Goal: Information Seeking & Learning: Learn about a topic

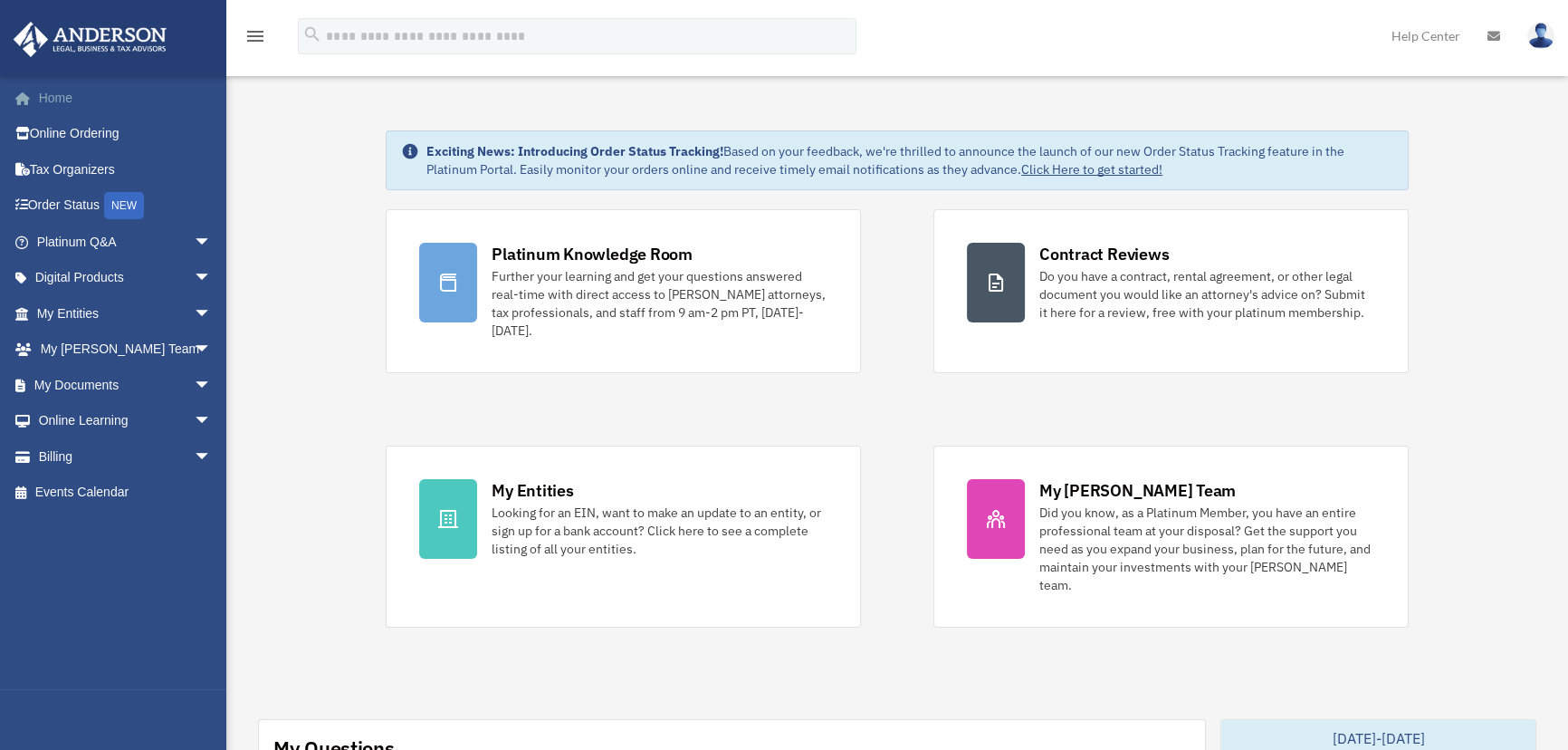
click at [30, 86] on link "Home" at bounding box center [126, 97] width 226 height 36
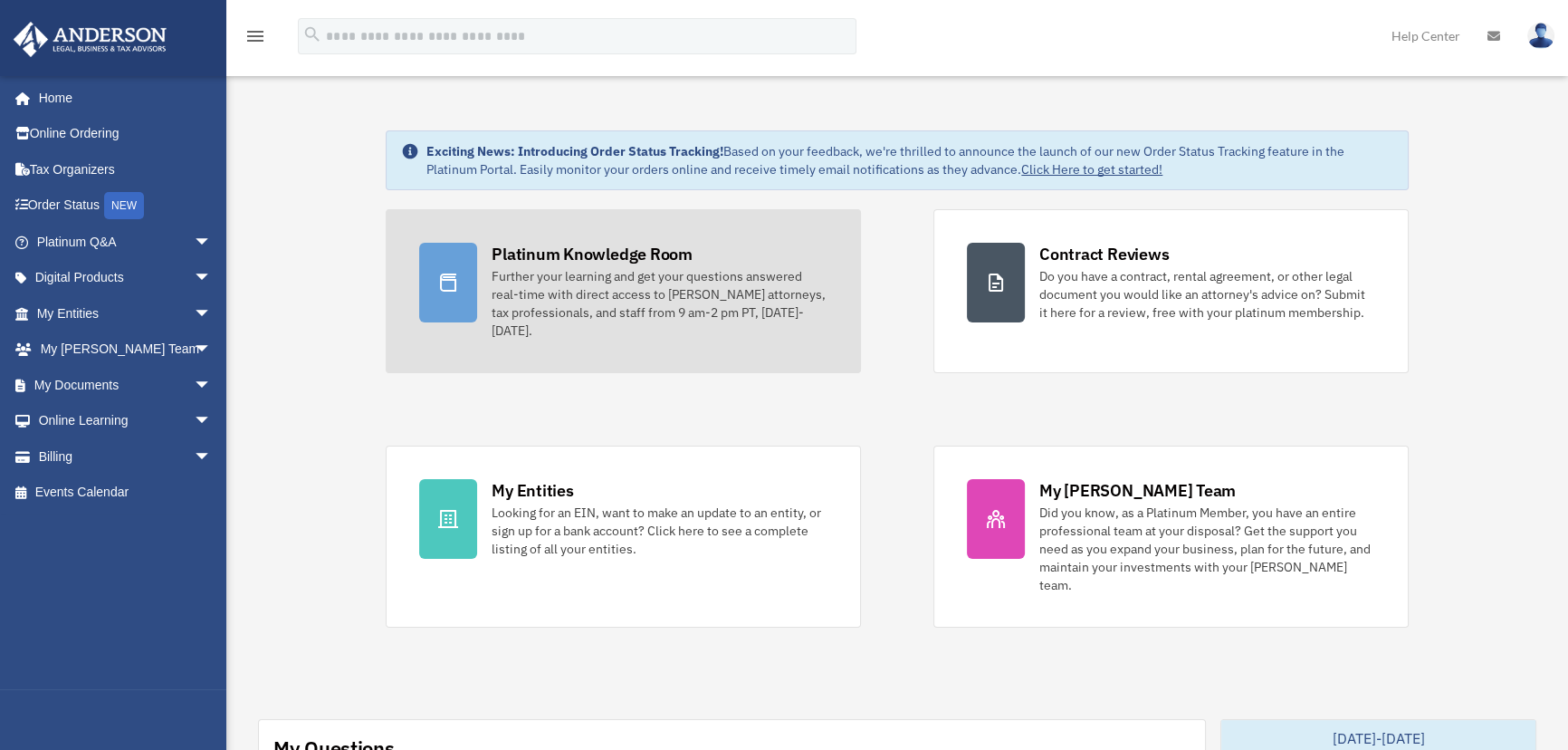
click at [579, 263] on div "Platinum Knowledge Room" at bounding box center [592, 253] width 201 height 23
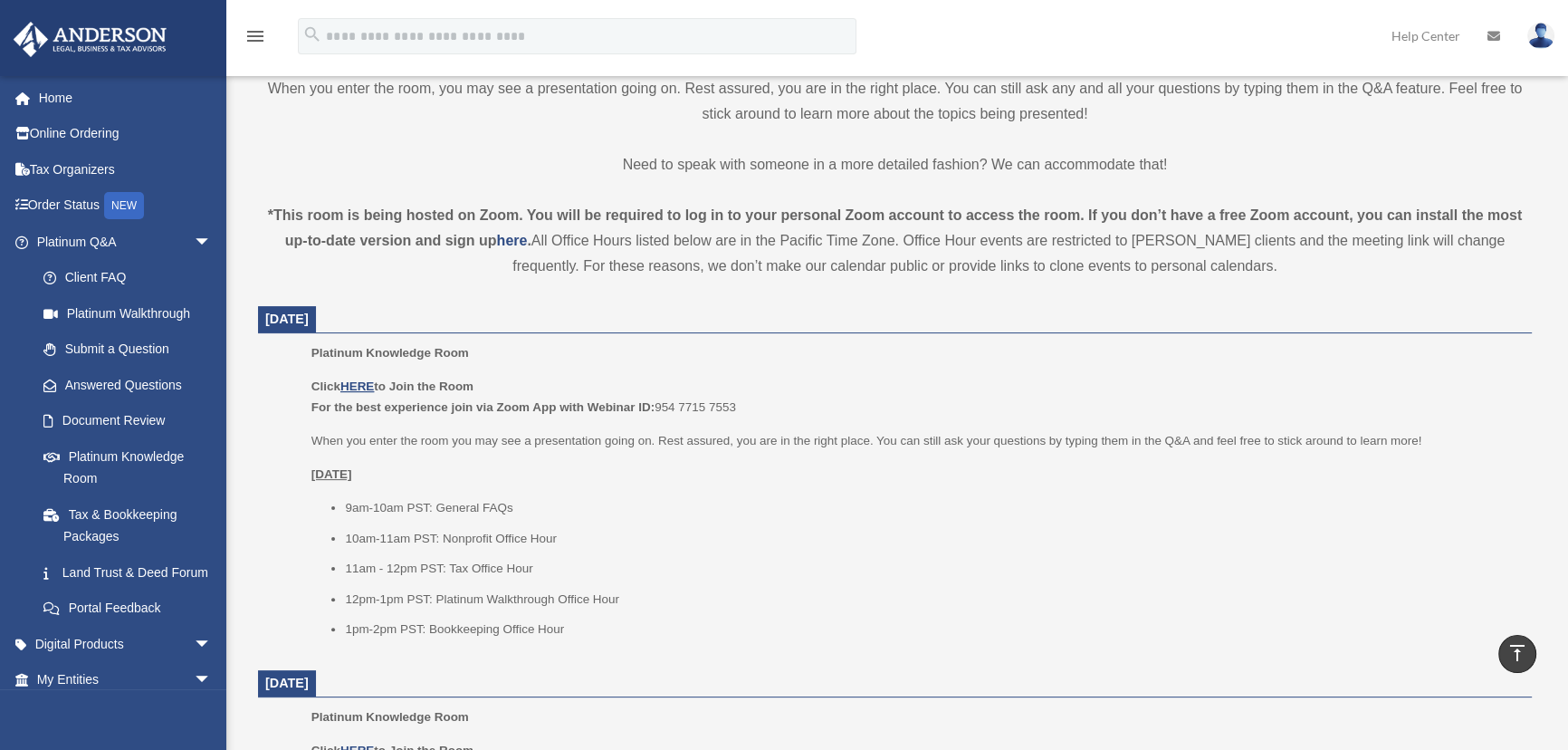
scroll to position [548, 0]
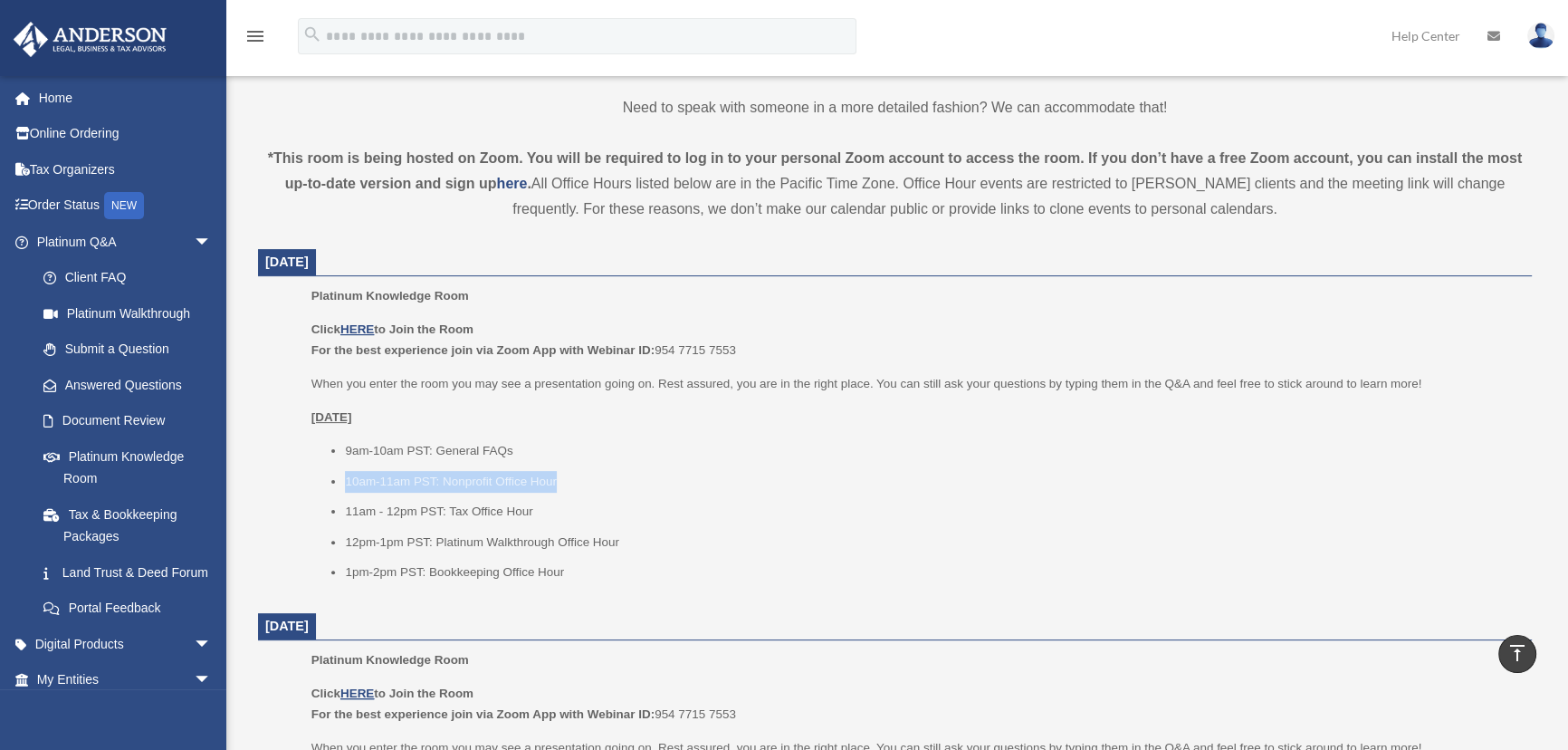
drag, startPoint x: 577, startPoint y: 480, endPoint x: 344, endPoint y: 480, distance: 233.0
click at [345, 480] on li "10am-11am PST: Nonprofit Office Hour" at bounding box center [931, 482] width 1174 height 22
click at [34, 94] on span at bounding box center [33, 98] width 14 height 13
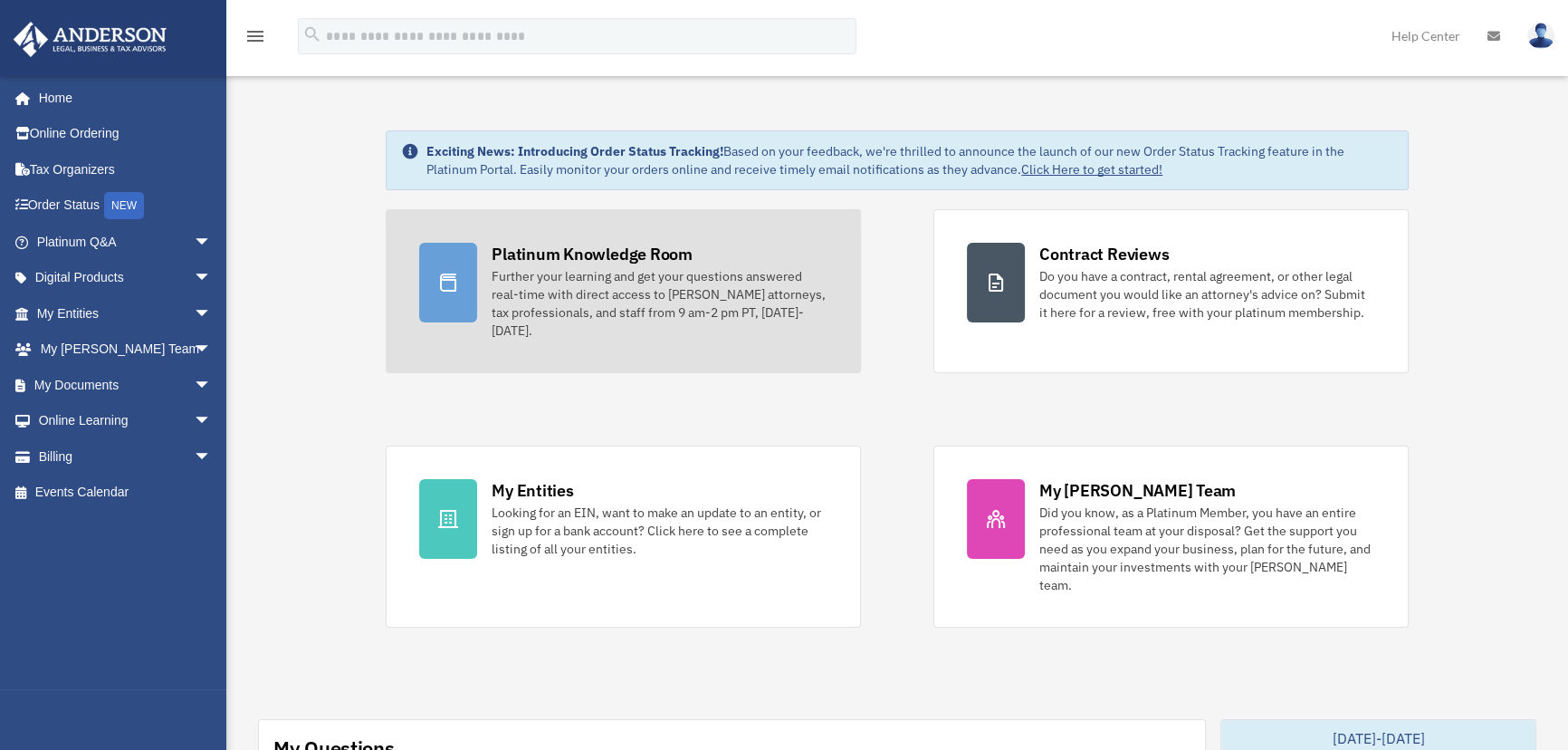
click at [596, 244] on div "Platinum Knowledge Room" at bounding box center [592, 253] width 201 height 23
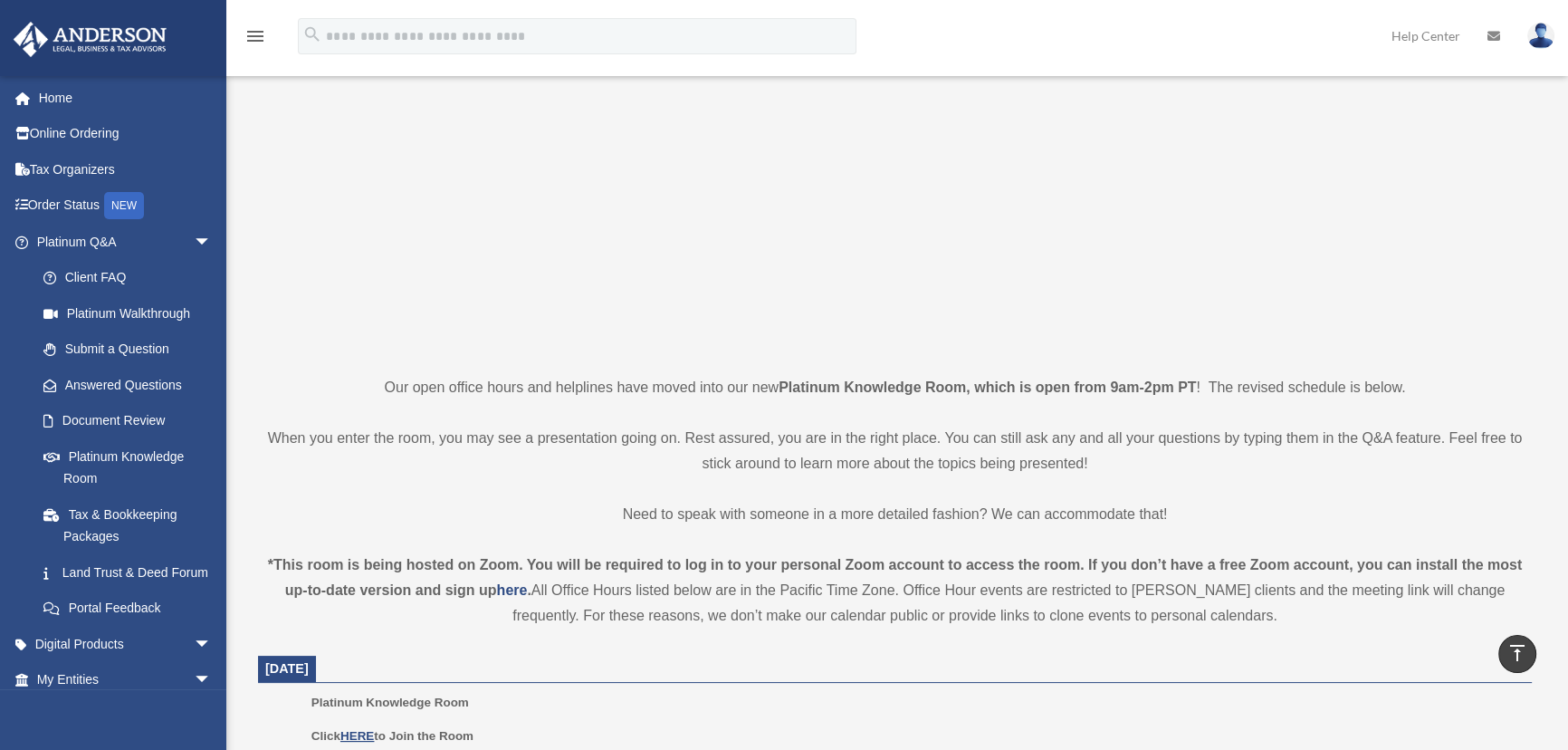
scroll to position [137, 0]
